Goal: Find specific page/section: Find specific page/section

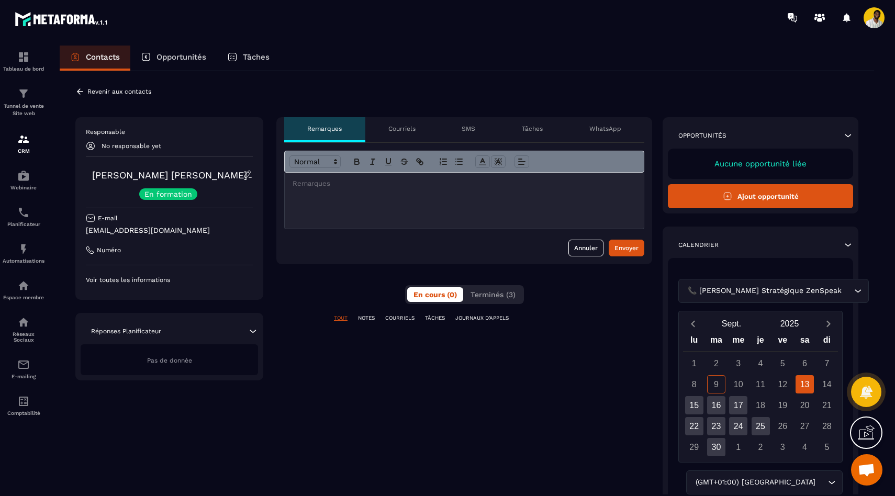
click at [178, 197] on p "En formation" at bounding box center [168, 193] width 48 height 7
click at [246, 177] on icon at bounding box center [247, 174] width 6 height 7
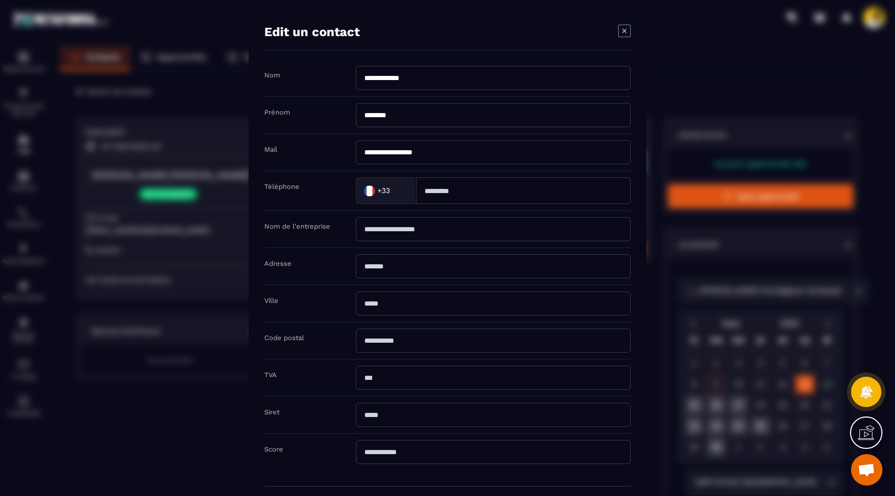
scroll to position [51, 0]
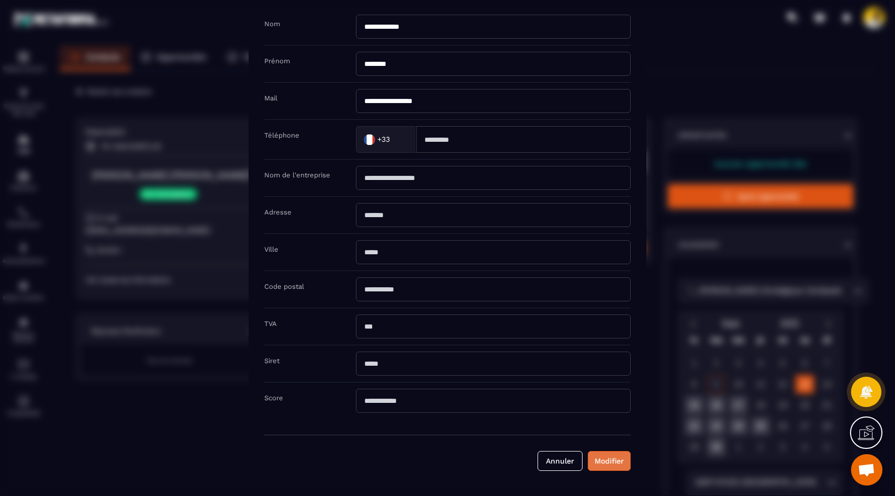
click at [602, 469] on button "Modifier" at bounding box center [608, 461] width 43 height 20
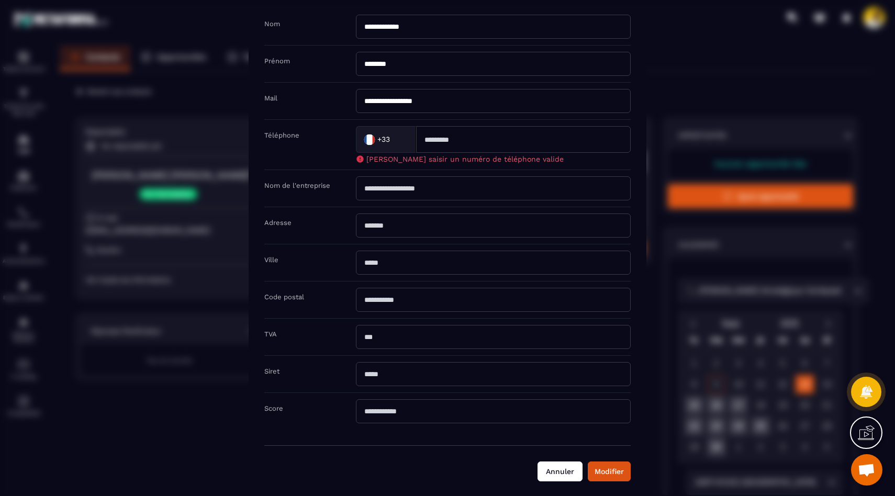
click at [561, 466] on button "Annuler" at bounding box center [559, 471] width 45 height 20
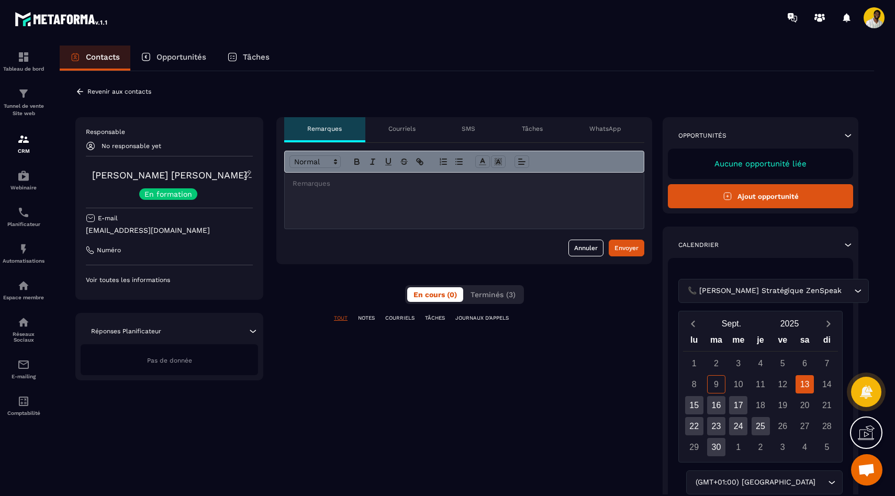
click at [178, 191] on p "En formation" at bounding box center [168, 193] width 48 height 7
click at [162, 59] on p "Opportunités" at bounding box center [181, 56] width 50 height 9
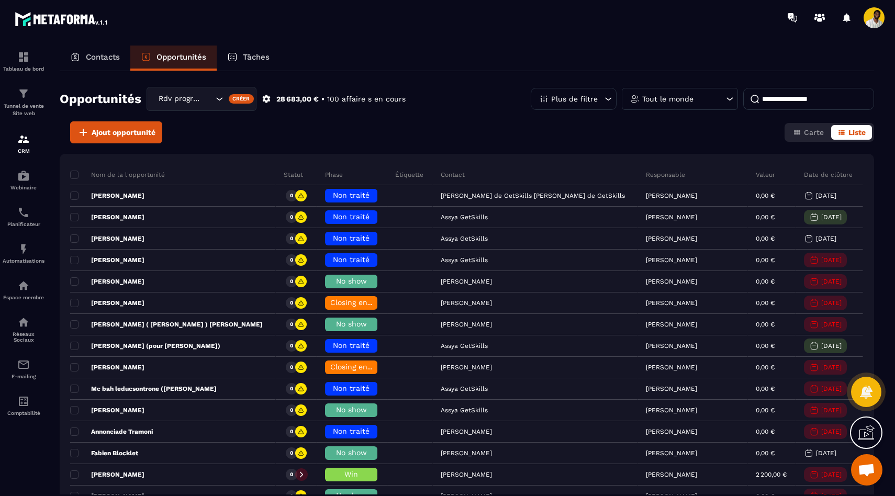
click at [90, 59] on p "Contacts" at bounding box center [103, 56] width 34 height 9
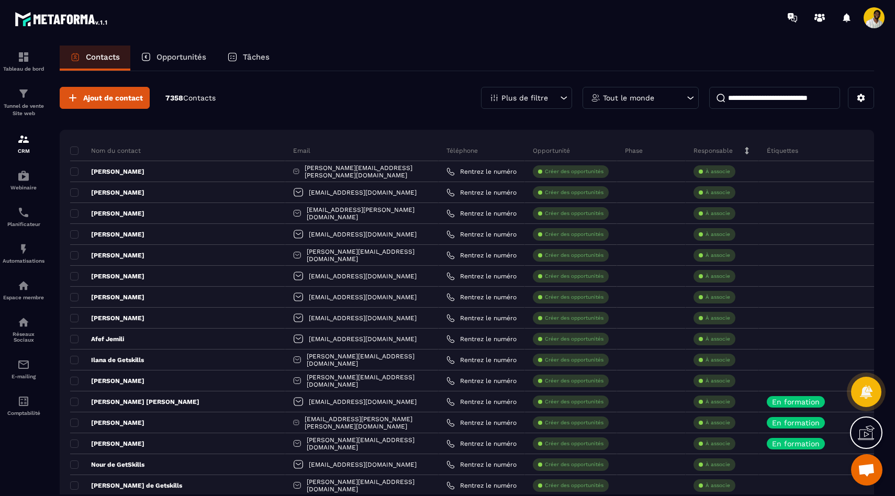
click at [761, 96] on input at bounding box center [774, 98] width 131 height 22
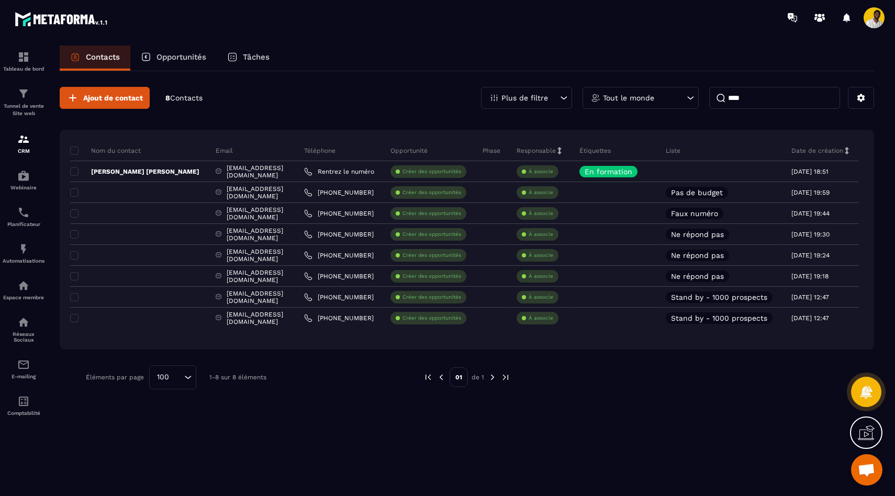
type input "****"
click at [601, 153] on p "Étiquettes" at bounding box center [594, 150] width 31 height 8
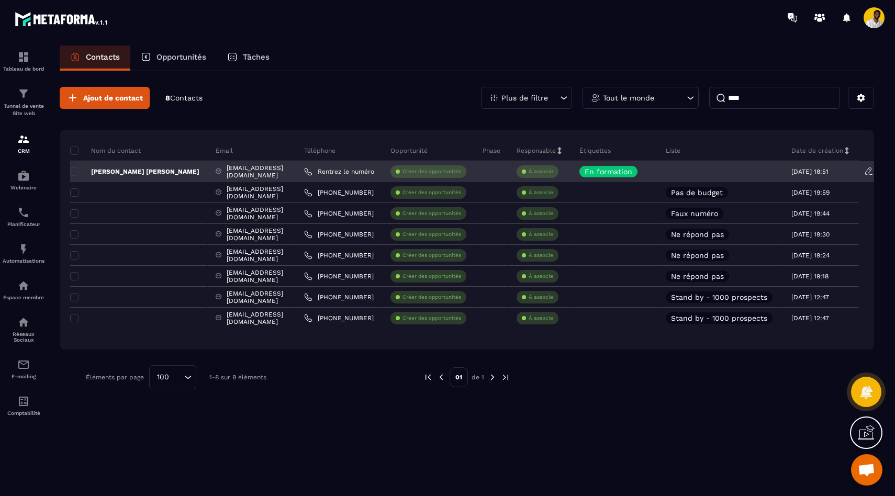
click at [99, 173] on p "[PERSON_NAME] [PERSON_NAME]" at bounding box center [134, 171] width 129 height 8
